Goal: Navigation & Orientation: Find specific page/section

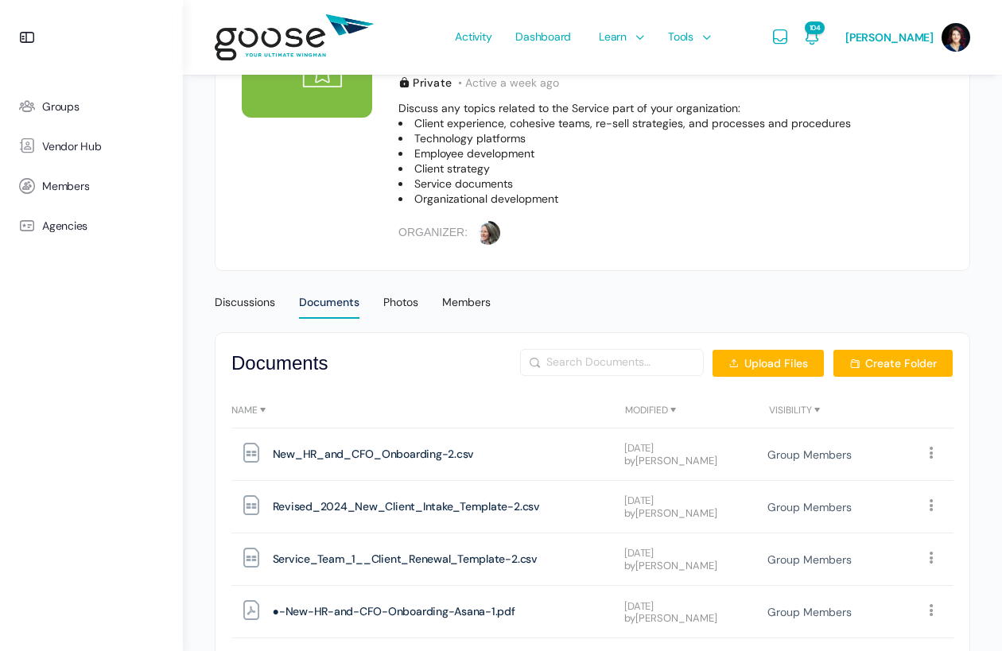
scroll to position [240, 0]
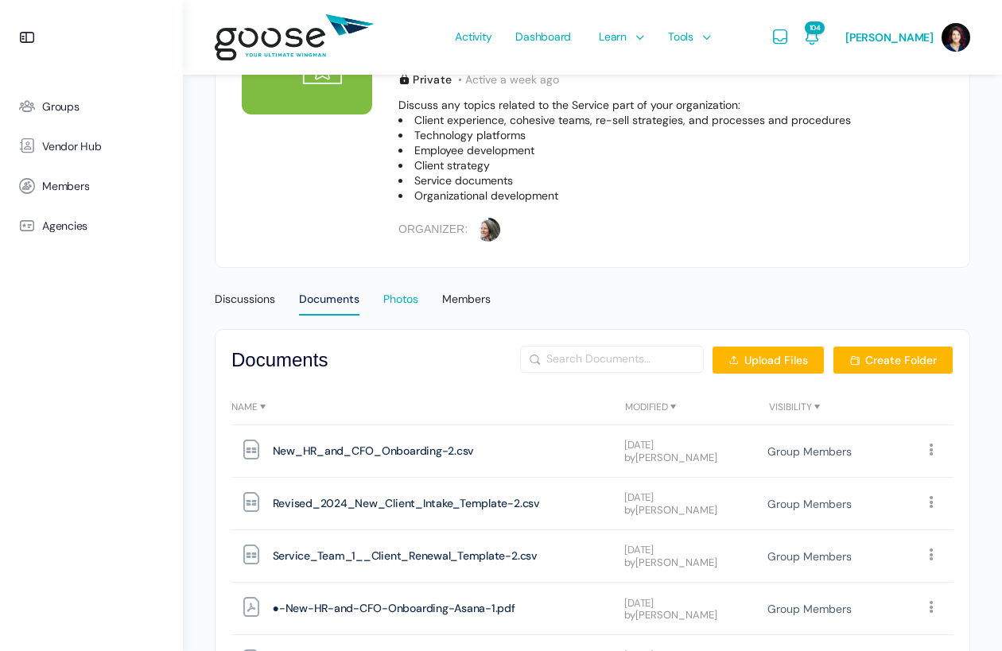
click at [410, 292] on div "Photos" at bounding box center [400, 304] width 35 height 24
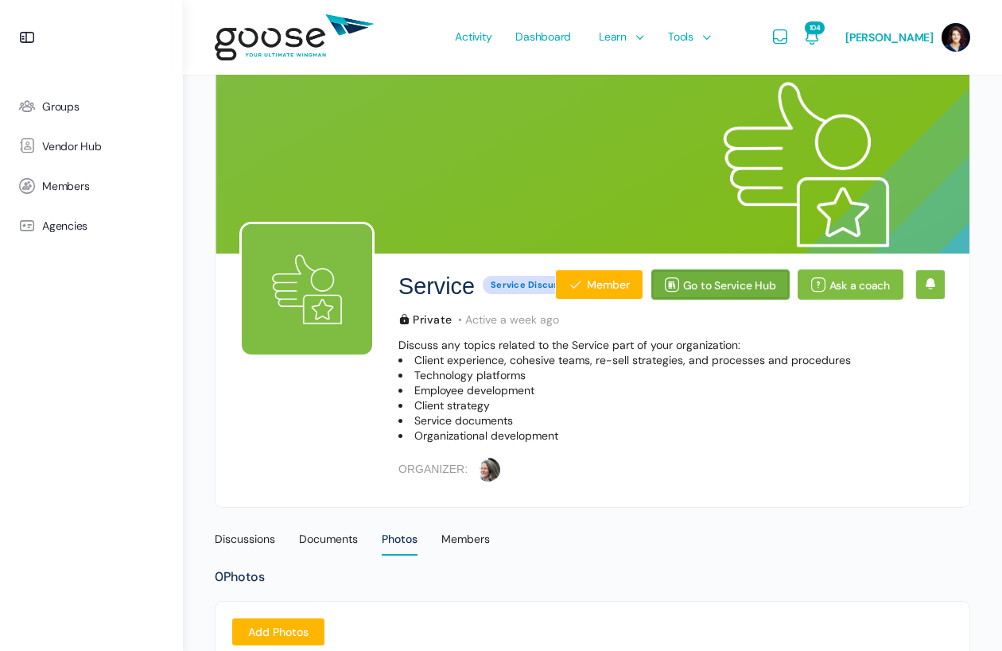
click at [726, 277] on link "Go to Service Hub" at bounding box center [720, 285] width 138 height 30
